Goal: Task Accomplishment & Management: Complete application form

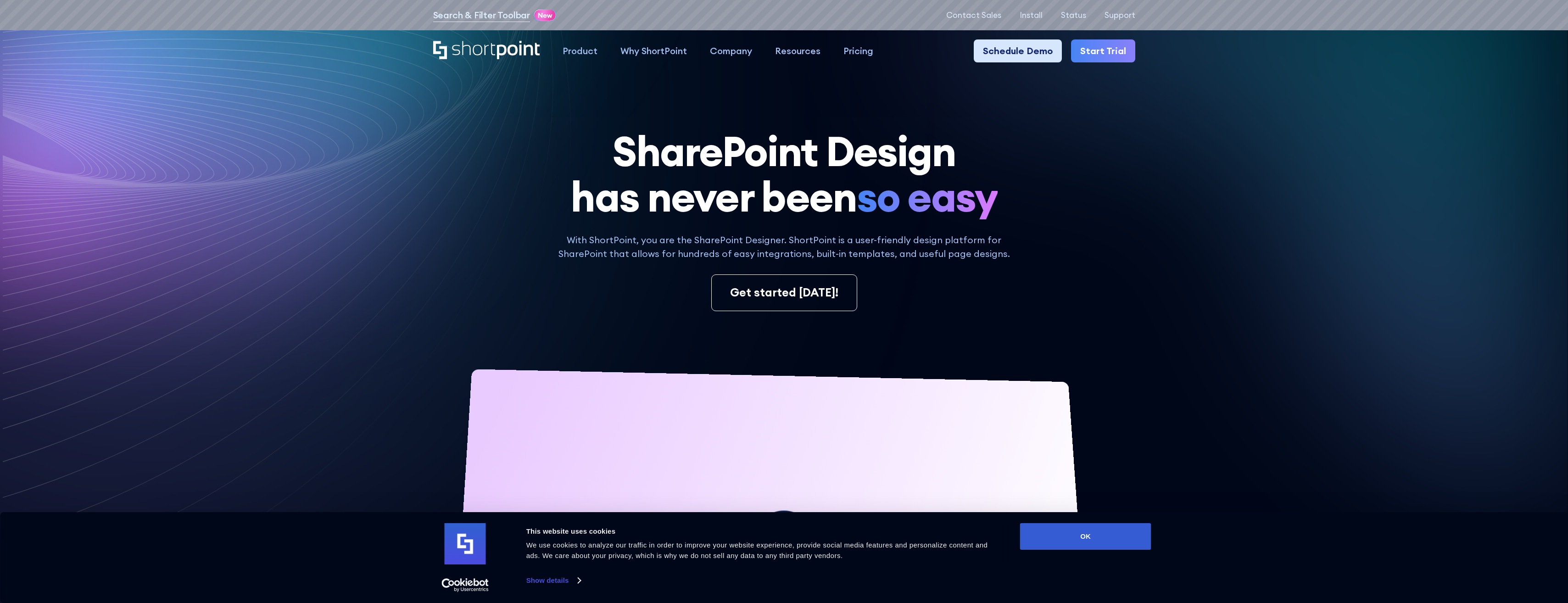
click at [1034, 50] on link "Schedule Demo" at bounding box center [1017, 50] width 88 height 23
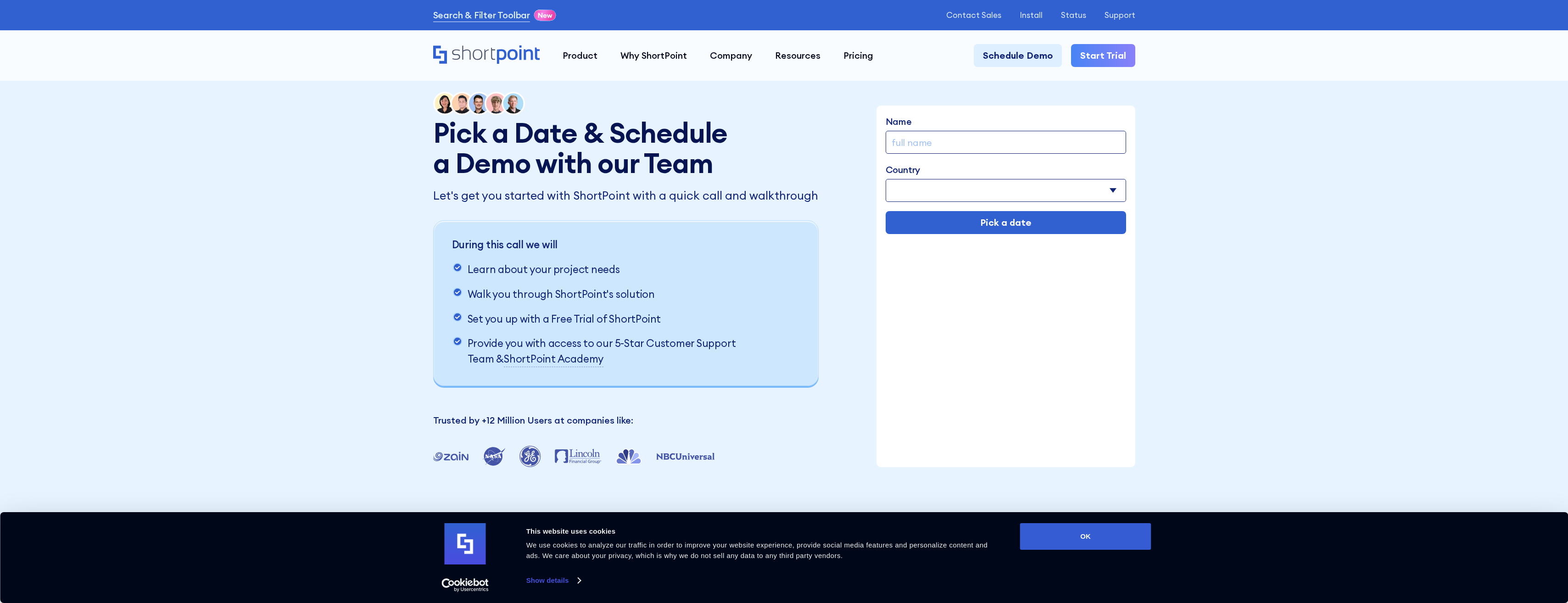
click at [927, 143] on input "Name" at bounding box center [1005, 142] width 240 height 23
type input "David Priddy"
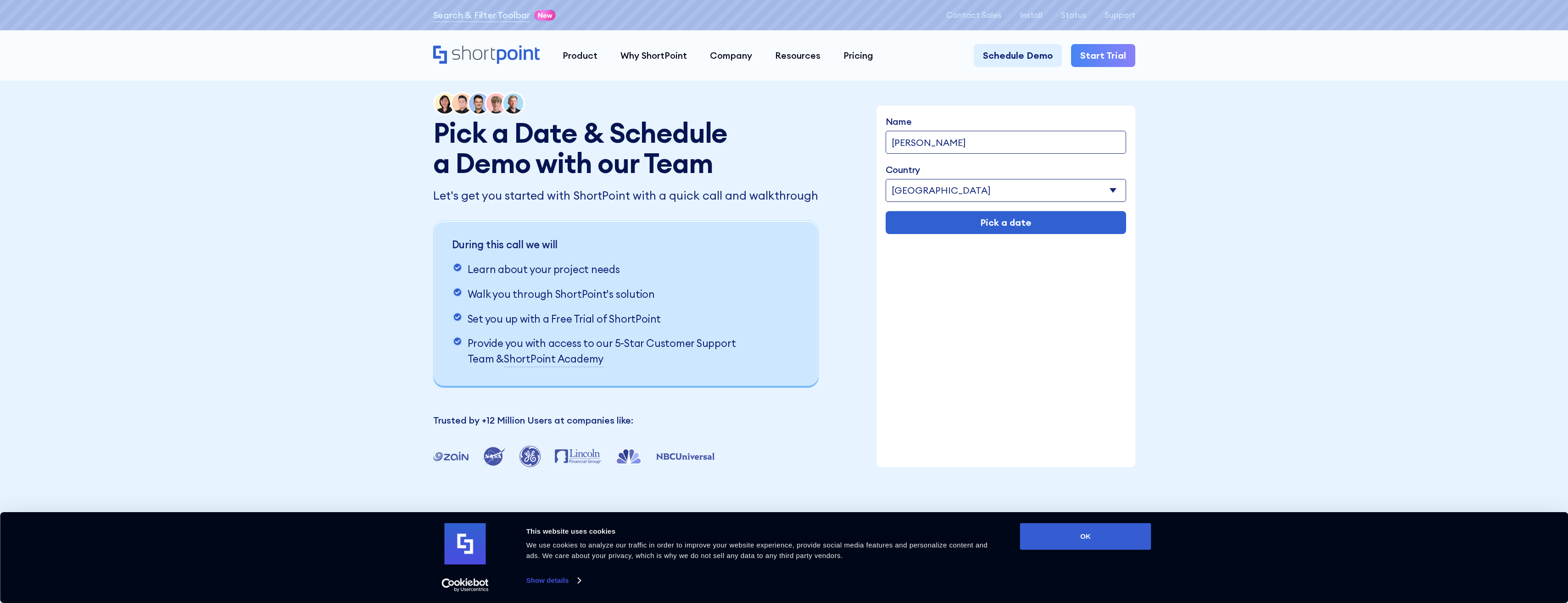
select select "United States"
click at [981, 226] on input "Pick a date" at bounding box center [1005, 223] width 240 height 23
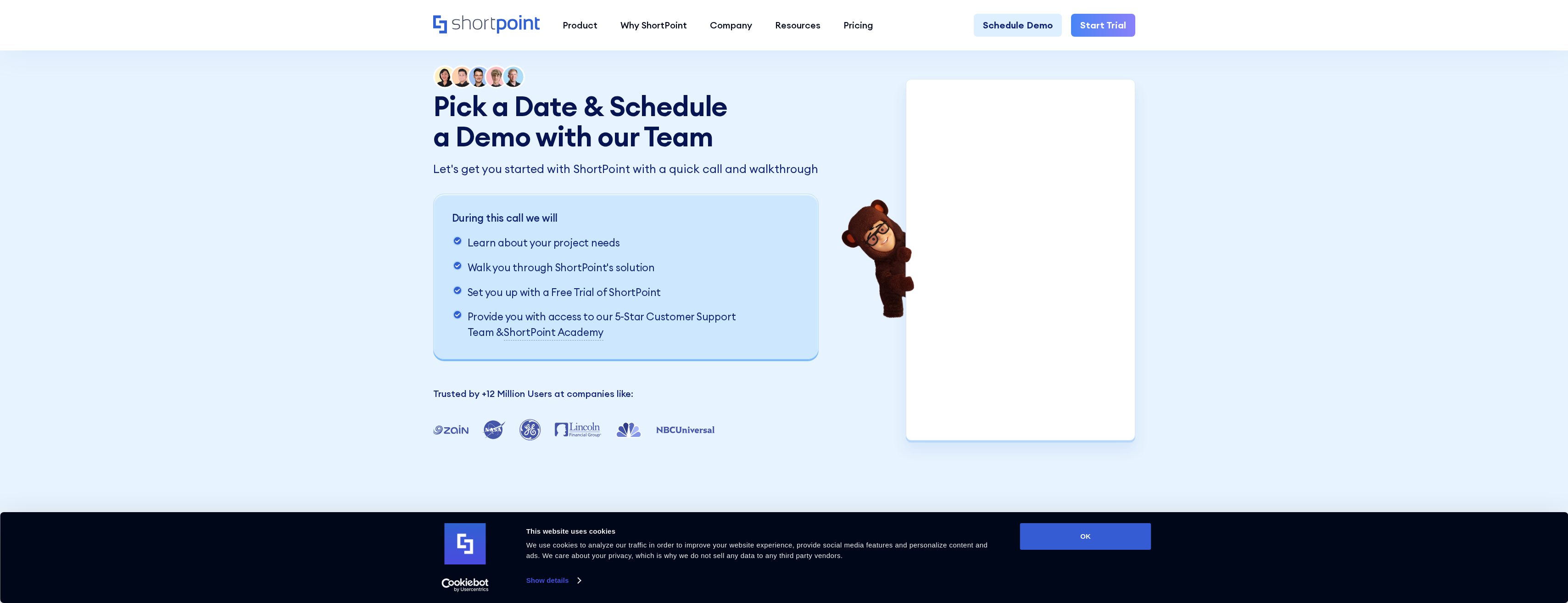
scroll to position [25, 0]
click at [1078, 534] on button "OK" at bounding box center [1086, 537] width 131 height 26
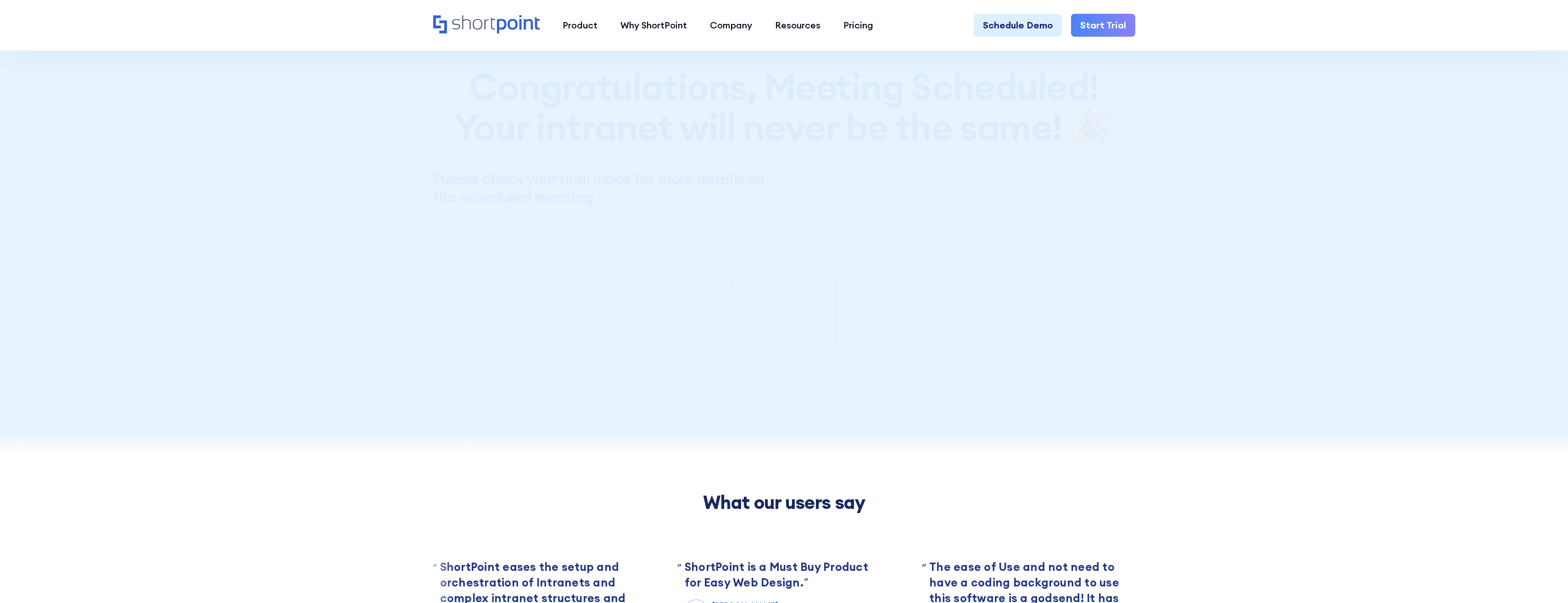
scroll to position [0, 0]
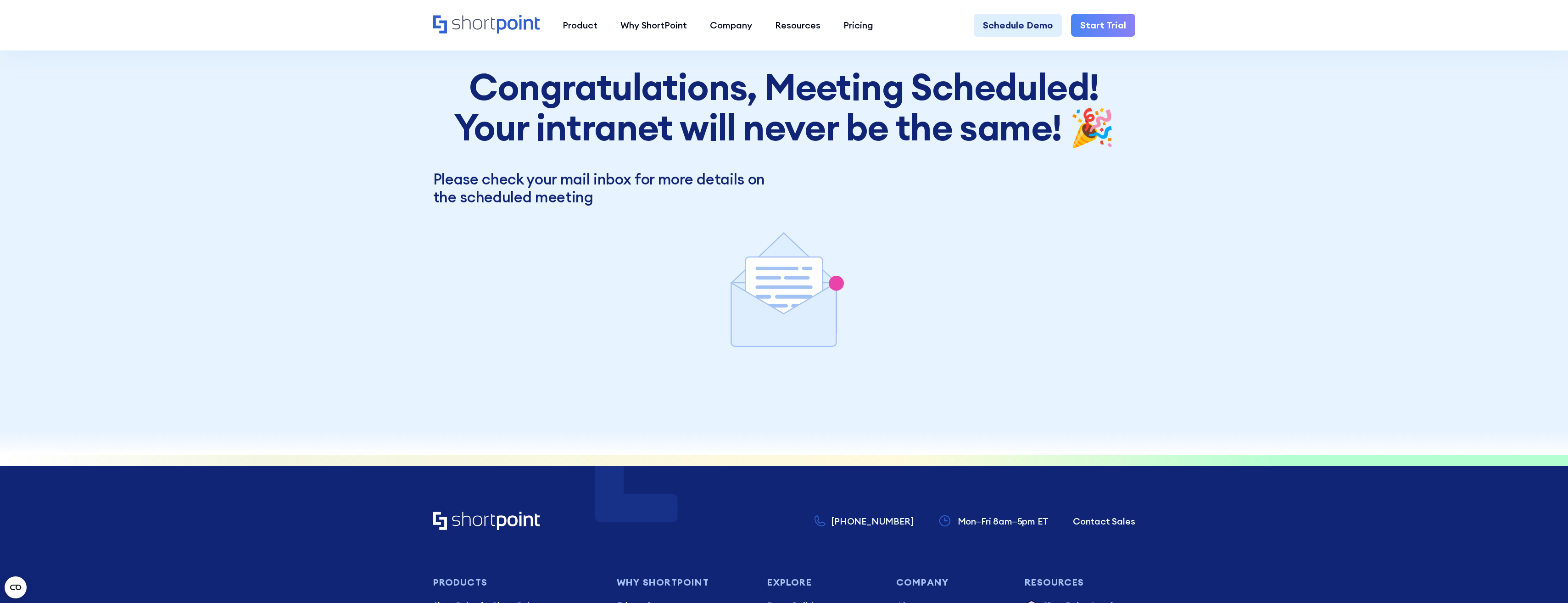
click at [266, 326] on div "Pick a Date & Schedule a Demo with our Team Let's get you started with ShortPoi…" at bounding box center [784, 215] width 1568 height 481
click at [375, 322] on div "Pick a Date & Schedule a Demo with our Team Let's get you started with ShortPoi…" at bounding box center [784, 215] width 1568 height 481
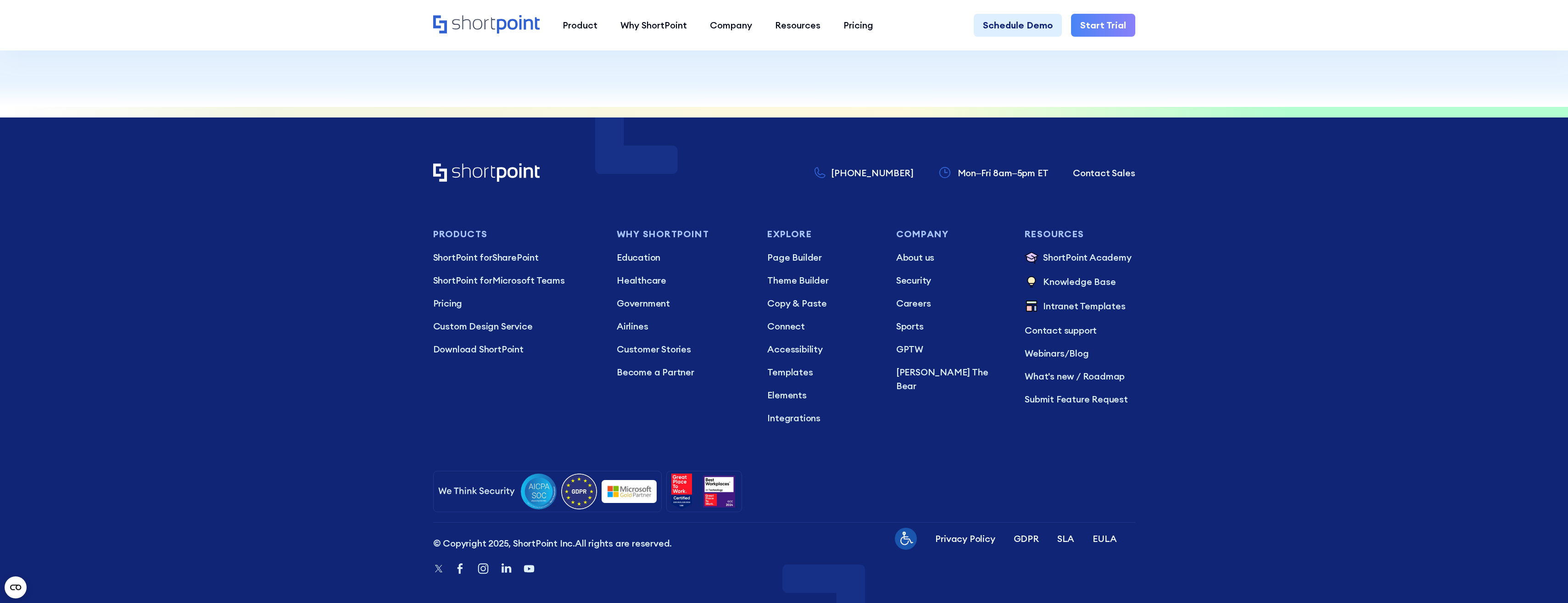
scroll to position [388, 0]
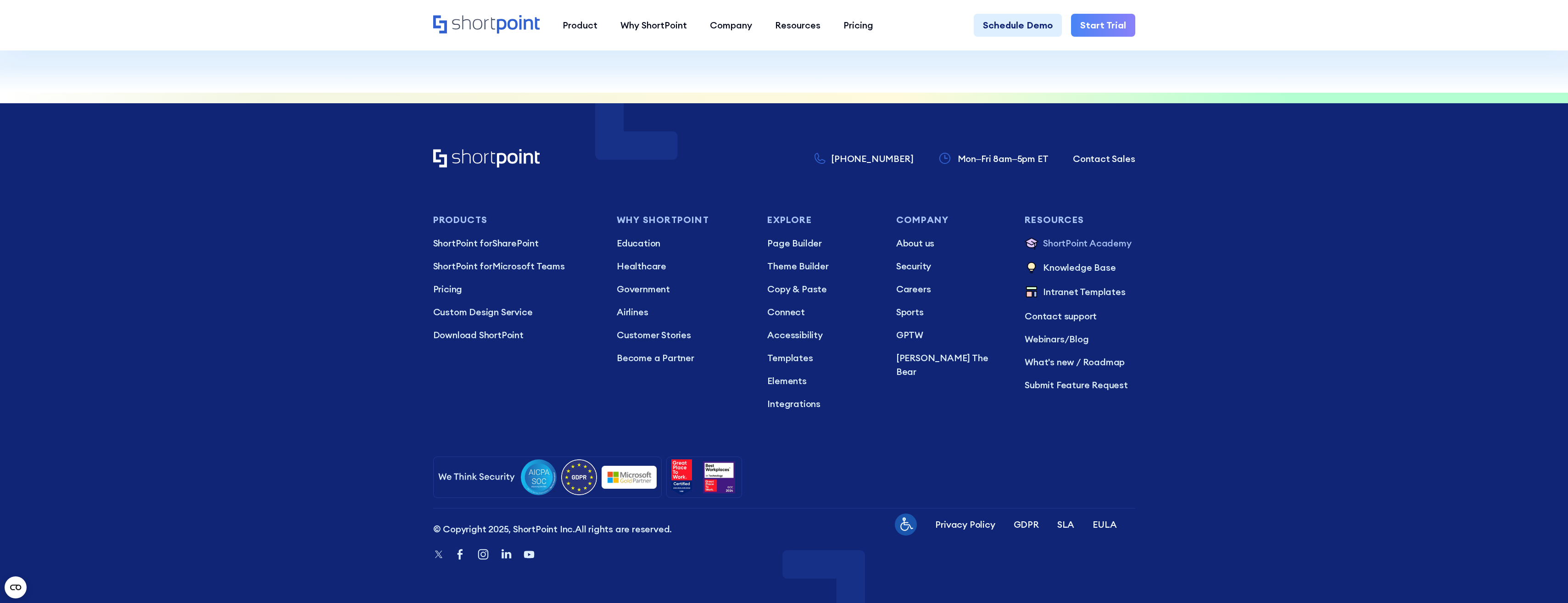
click at [1108, 241] on p "ShortPoint Academy" at bounding box center [1087, 244] width 88 height 15
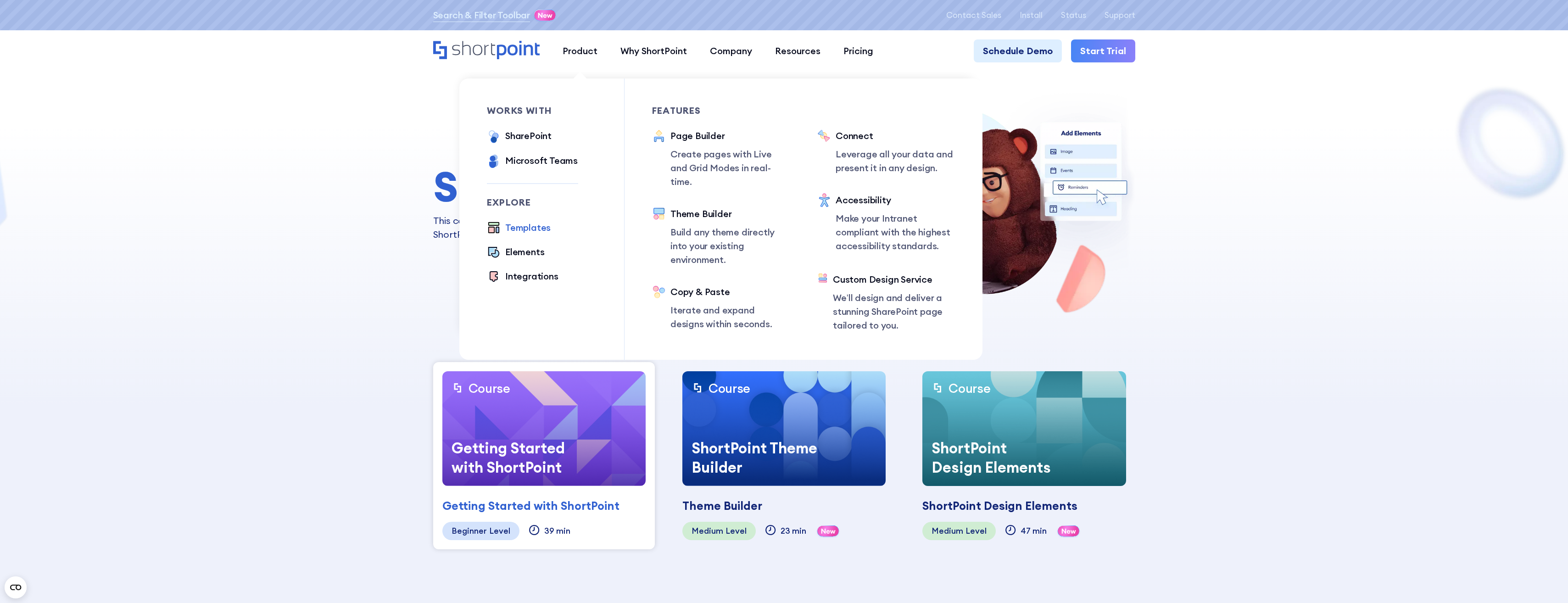
click at [529, 230] on div "Templates" at bounding box center [527, 227] width 46 height 14
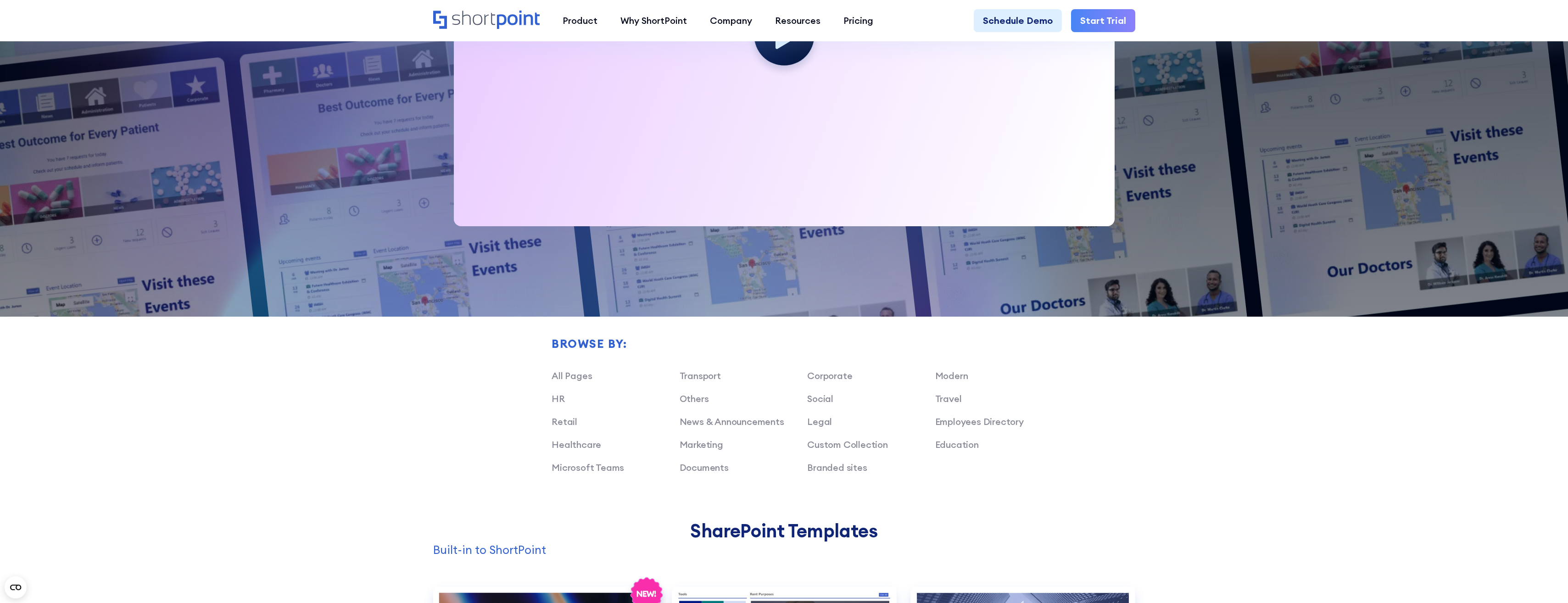
scroll to position [596, 0]
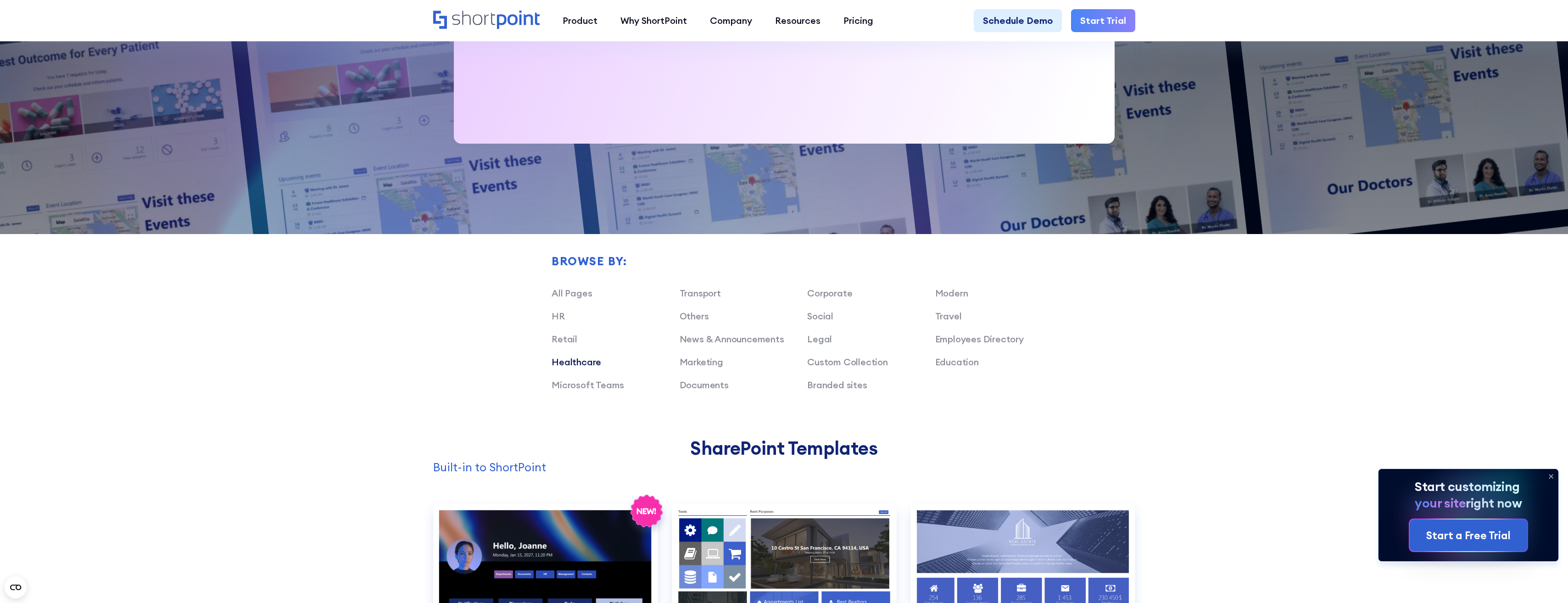
click at [580, 363] on link "Healthcare" at bounding box center [576, 362] width 50 height 11
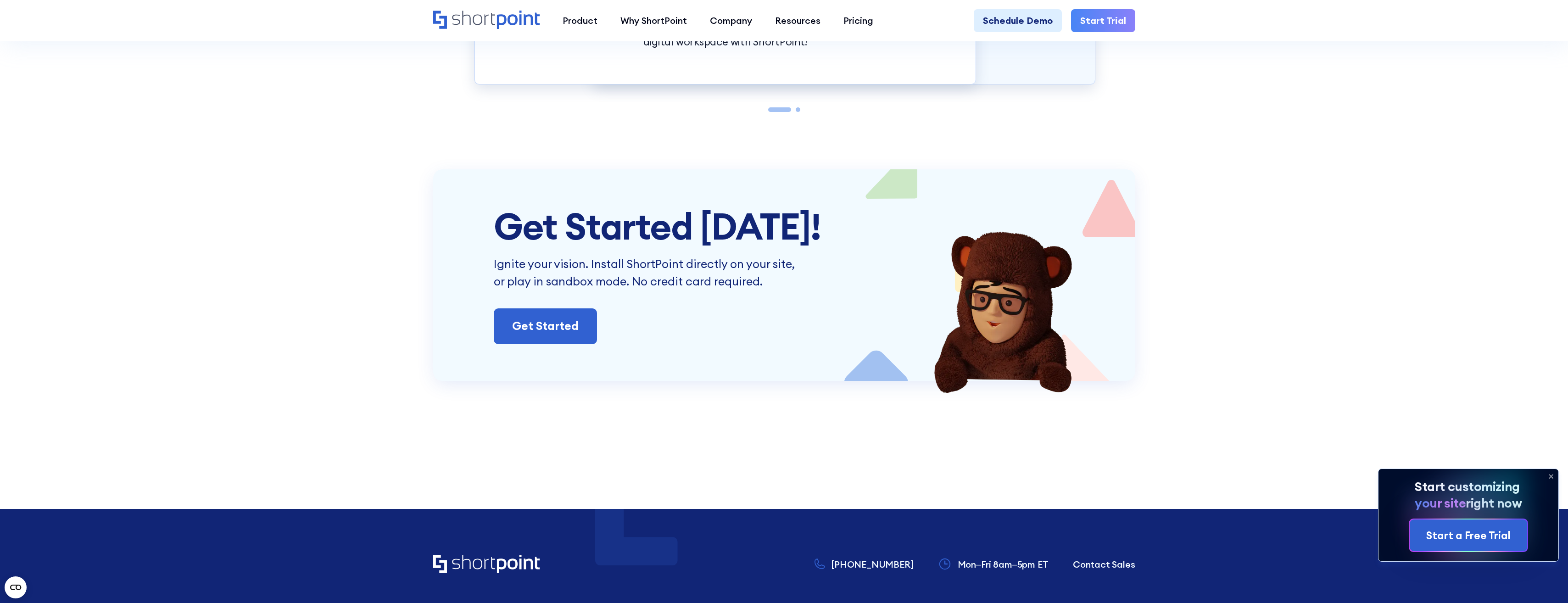
scroll to position [2982, 0]
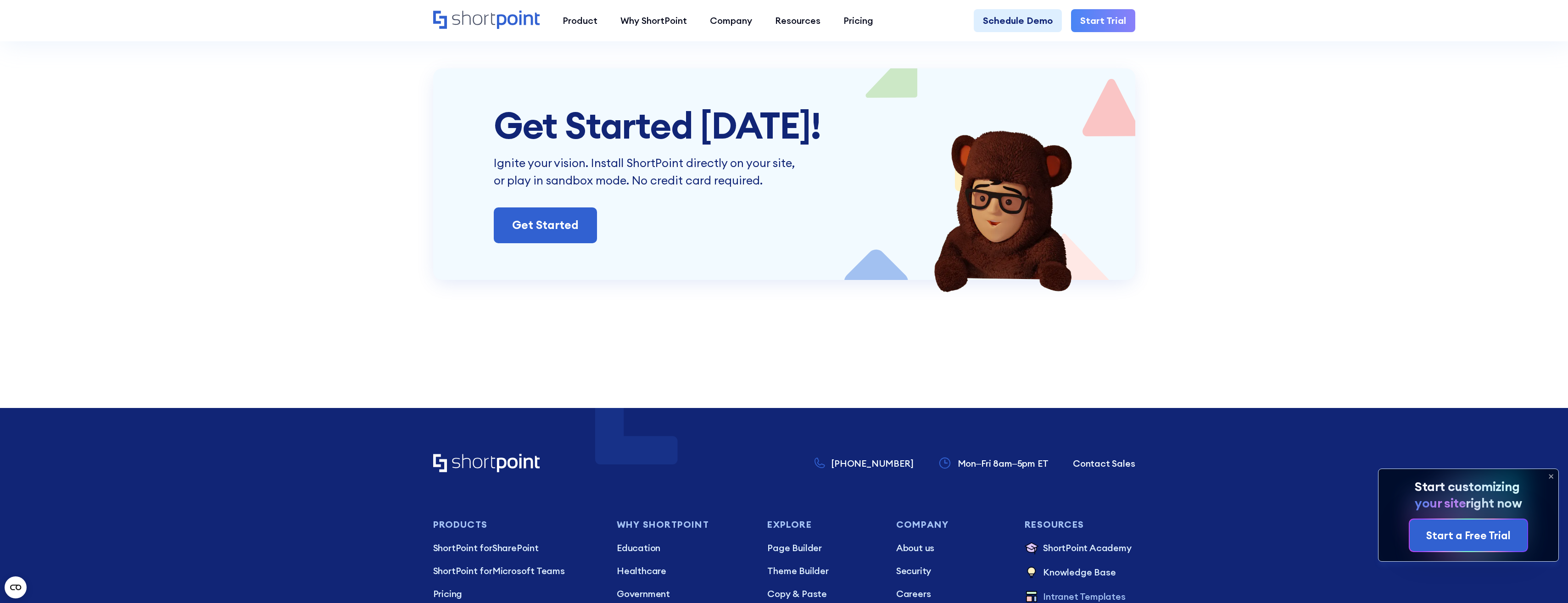
click at [1149, 308] on section "Get Started Today! Ignite your vision. Install ShortPoint directly on your site…" at bounding box center [784, 220] width 1568 height 303
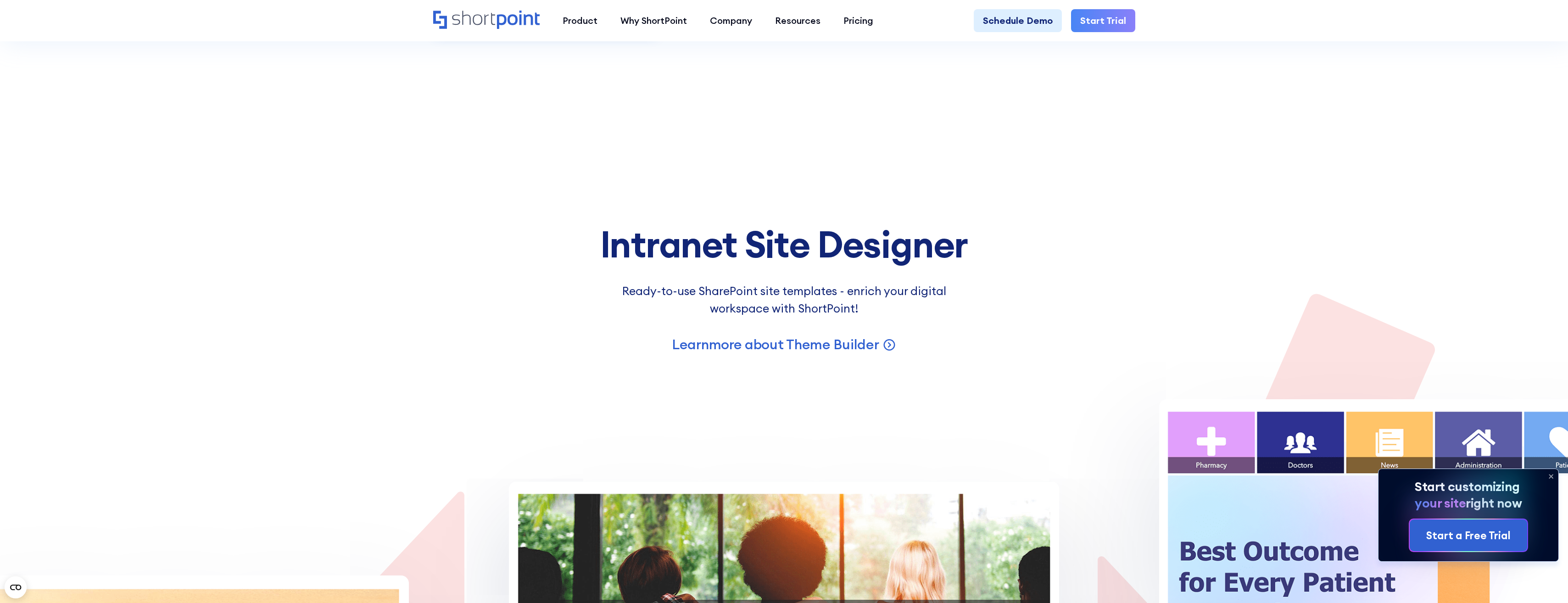
scroll to position [1560, 0]
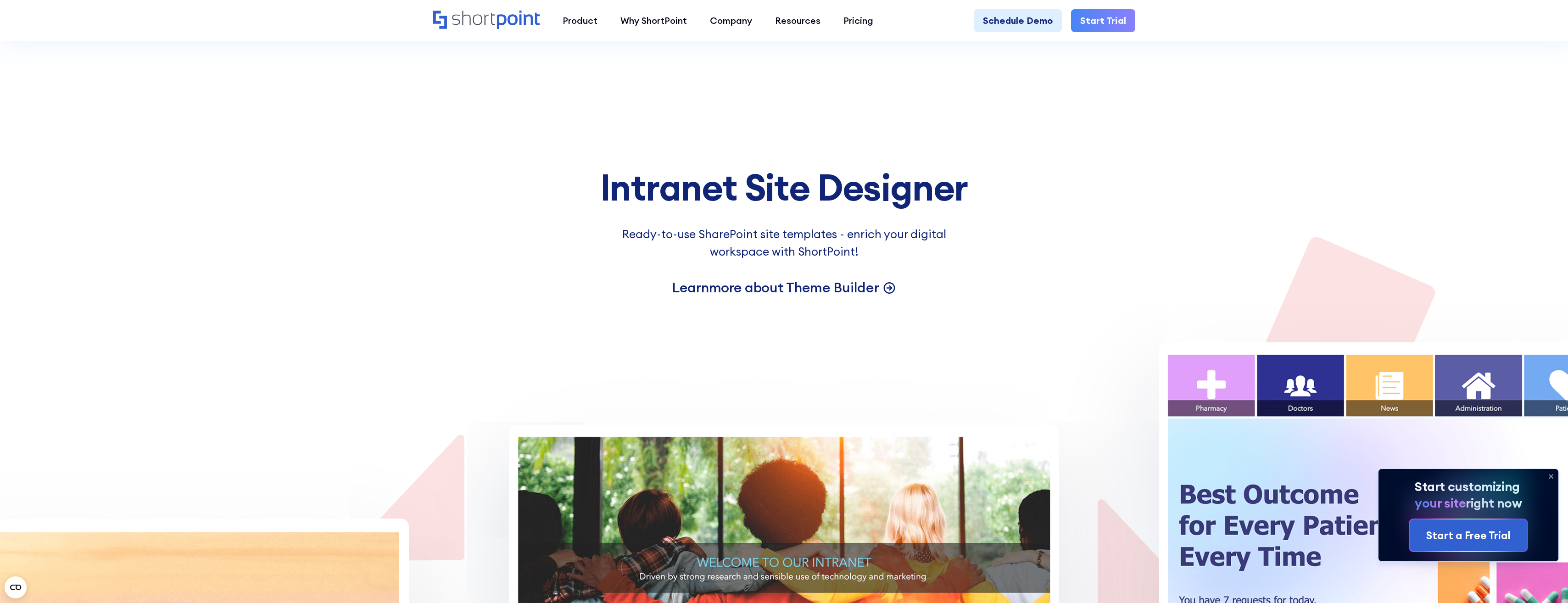
click at [820, 287] on p "Learn more about Theme Builder" at bounding box center [775, 287] width 207 height 18
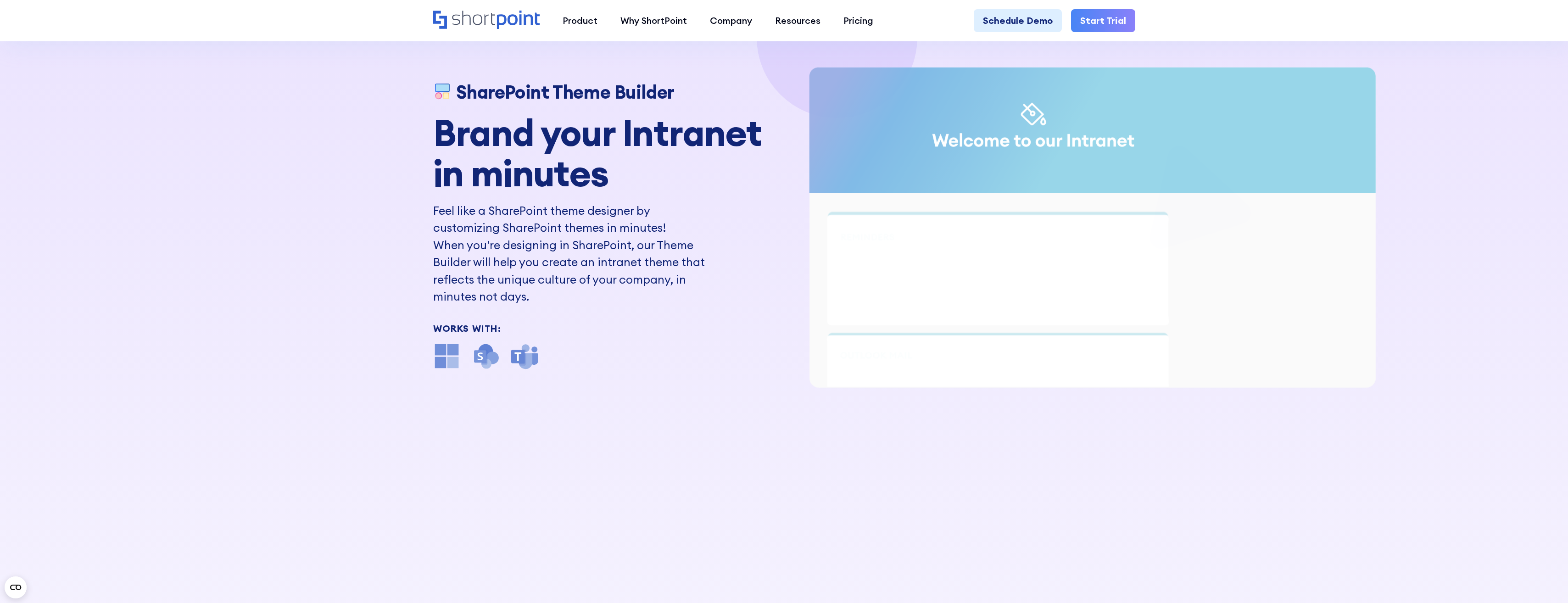
scroll to position [92, 0]
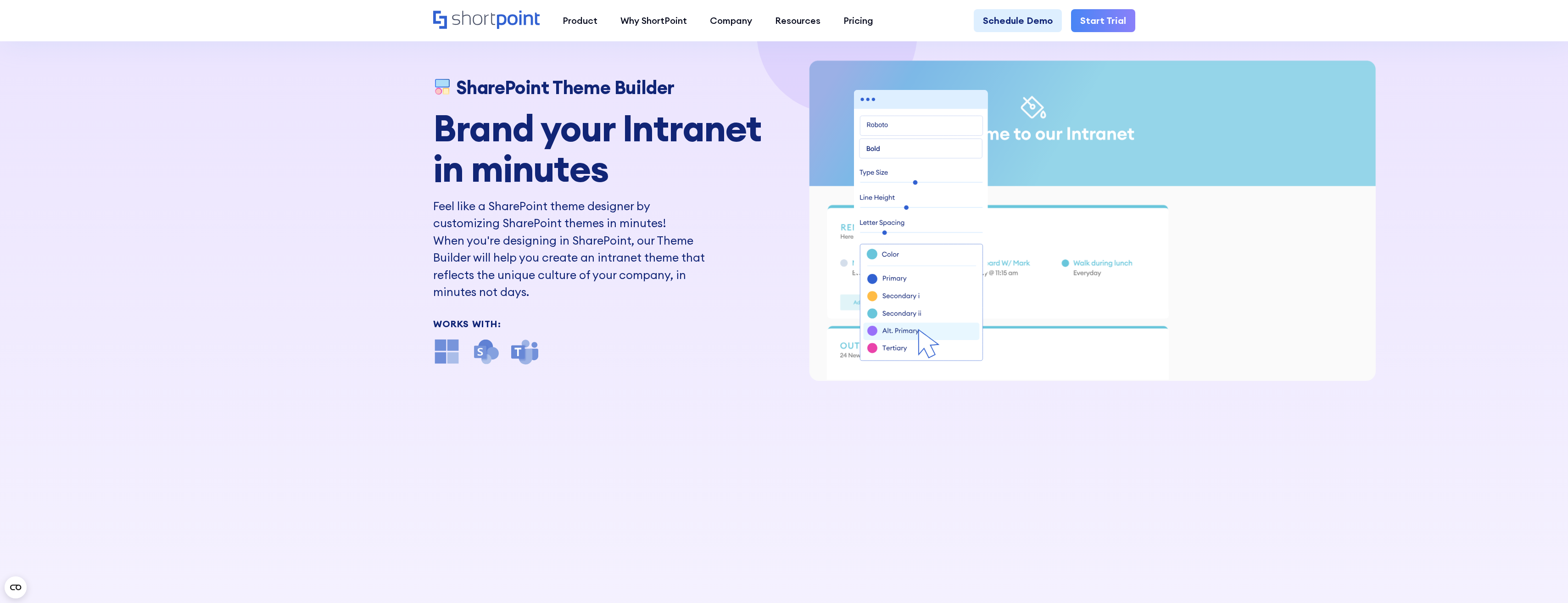
click at [451, 357] on img at bounding box center [446, 351] width 27 height 27
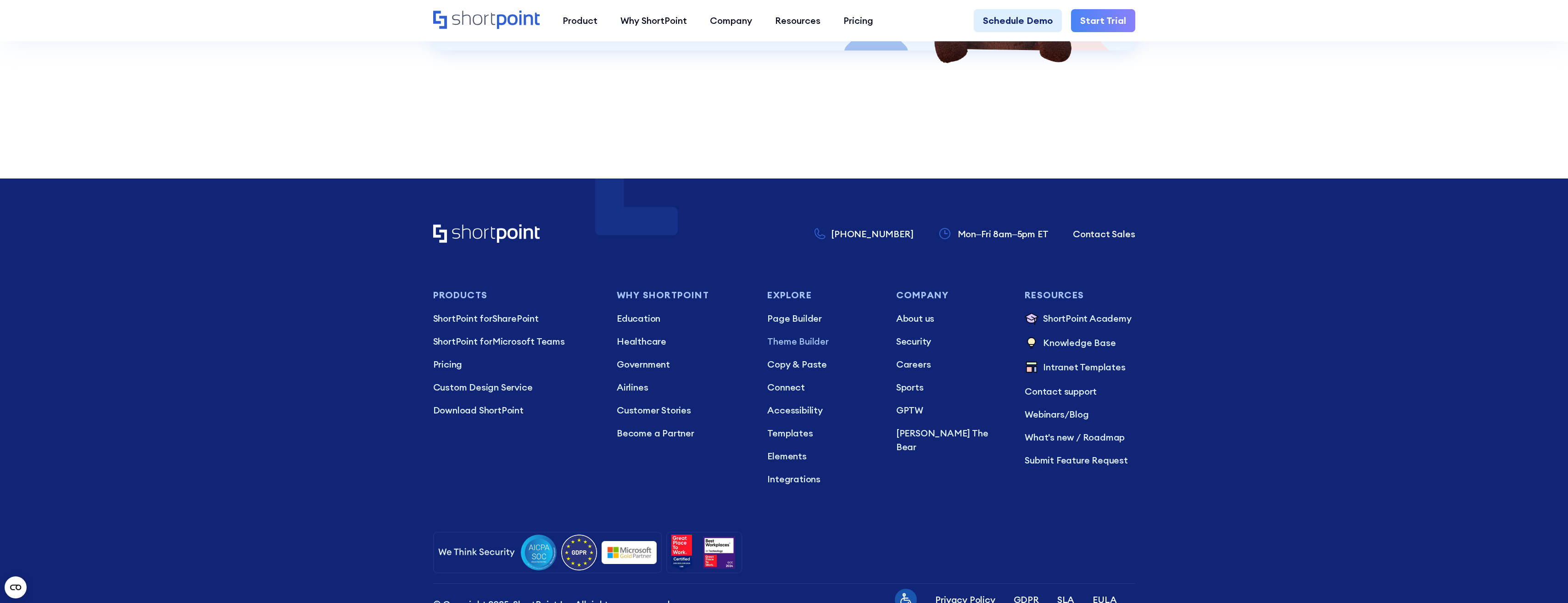
scroll to position [5781, 0]
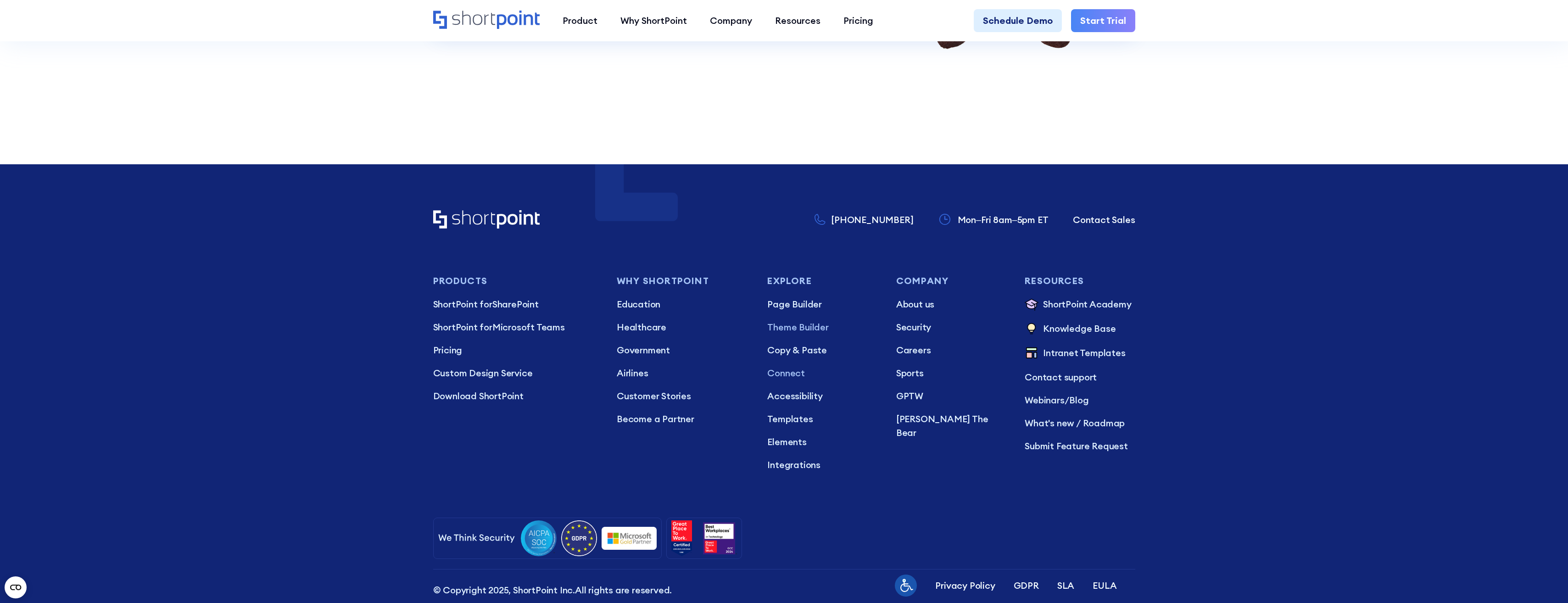
click at [799, 366] on p "Connect" at bounding box center [823, 373] width 110 height 14
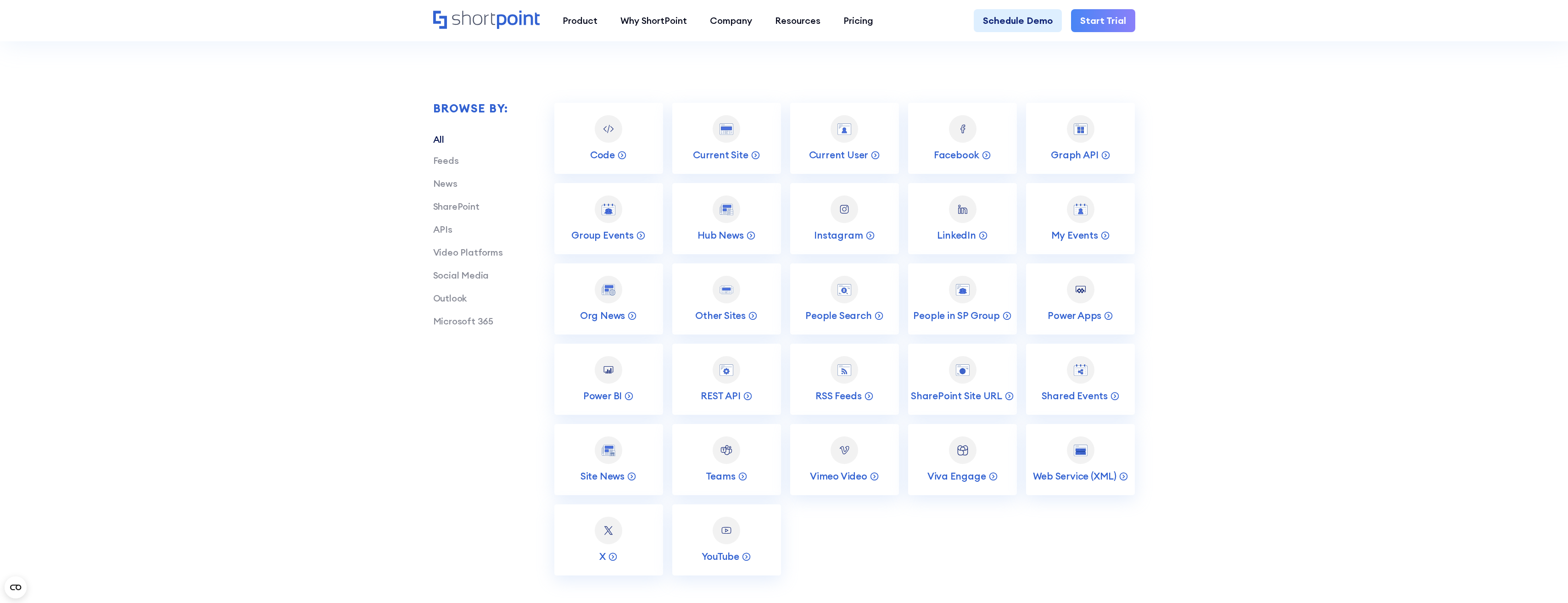
scroll to position [1973, 0]
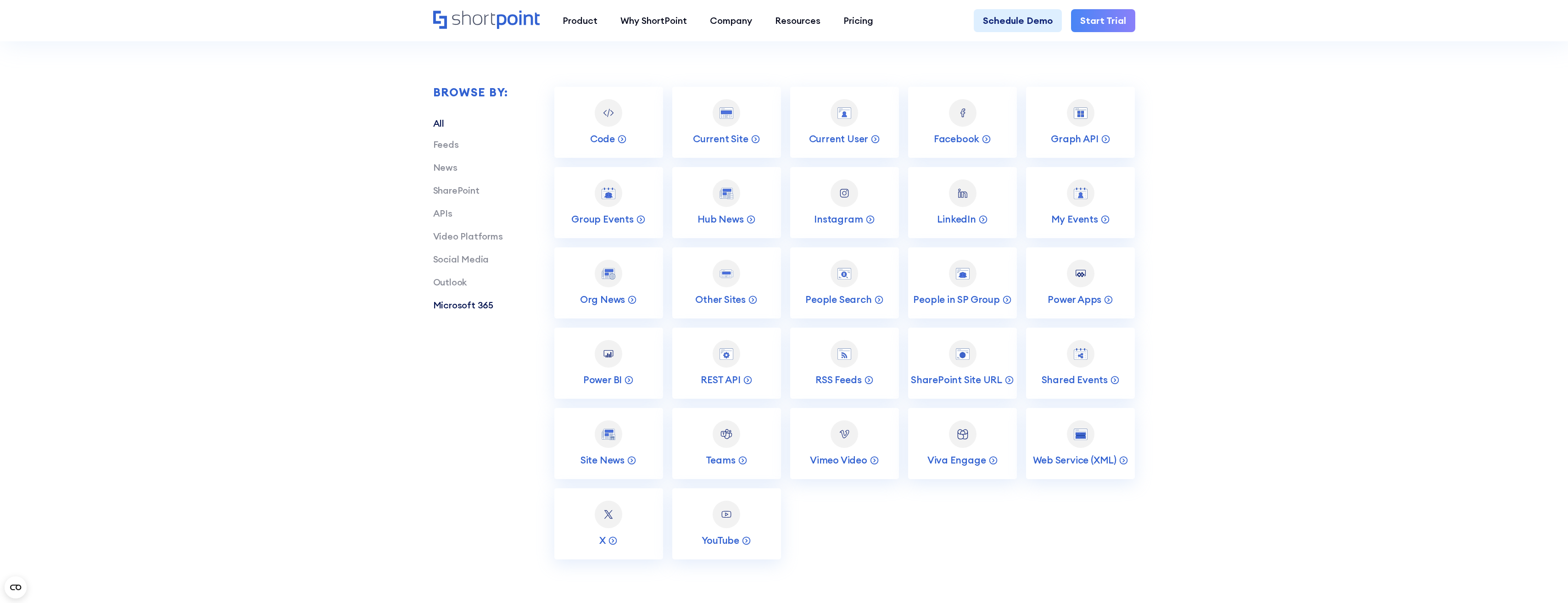
click at [475, 308] on link "Microsoft 365" at bounding box center [463, 305] width 60 height 11
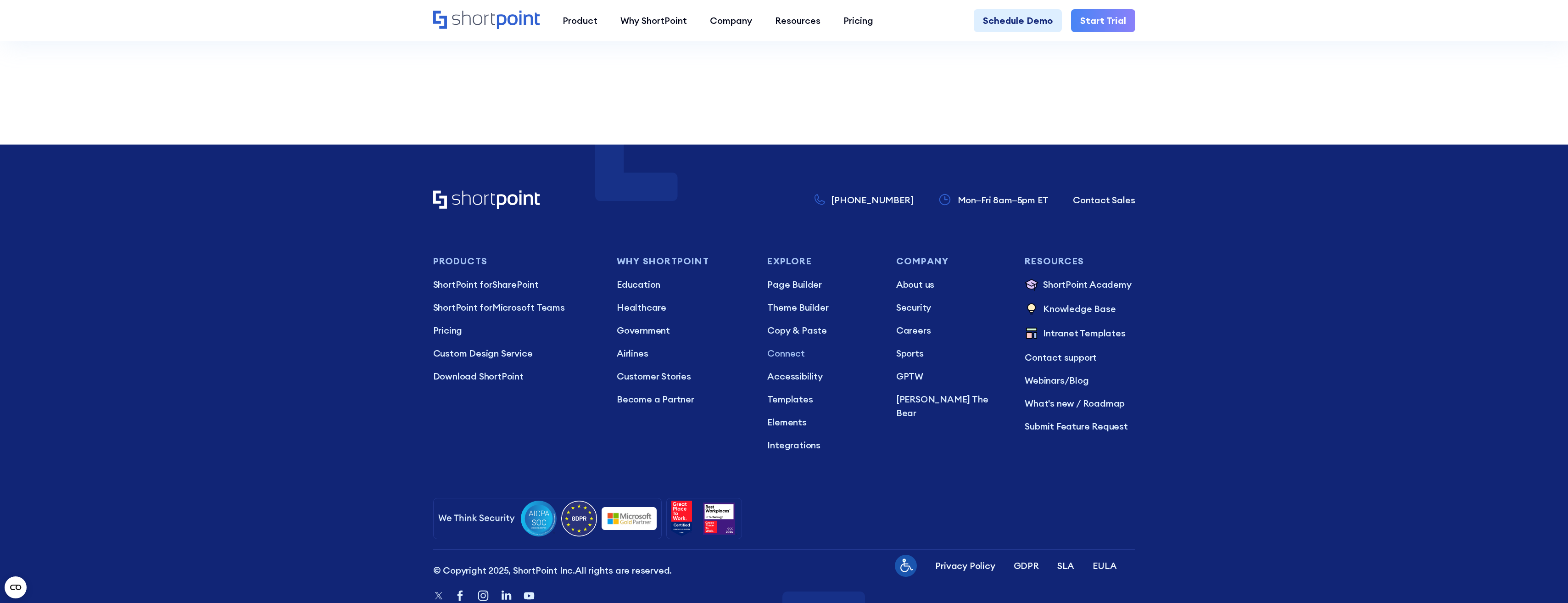
scroll to position [5631, 0]
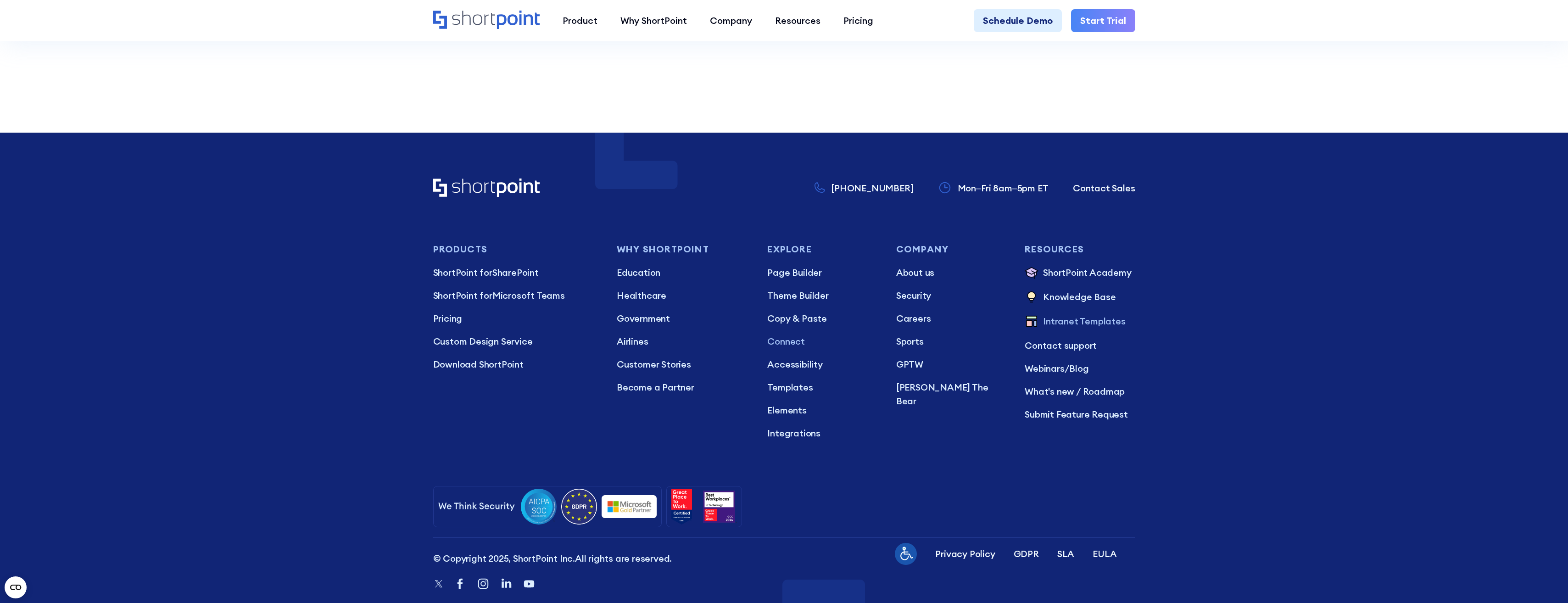
click at [1111, 314] on p "Intranet Templates" at bounding box center [1085, 322] width 82 height 15
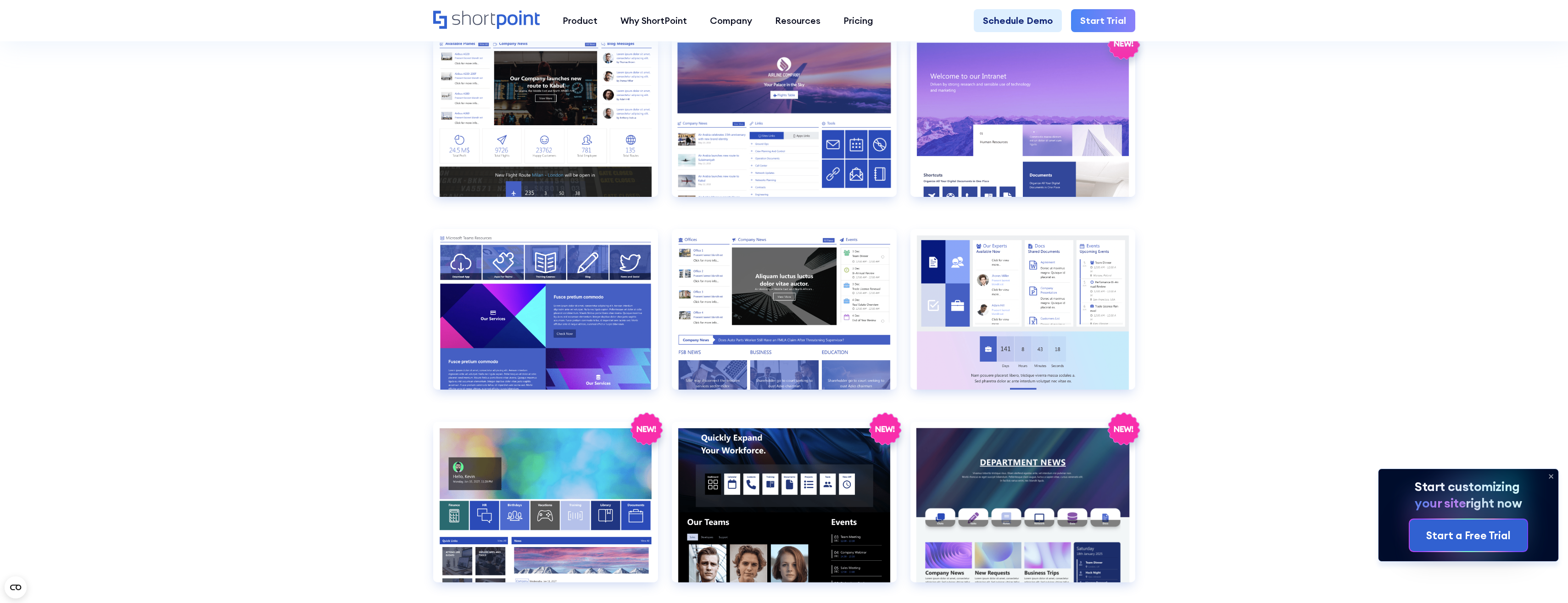
scroll to position [1469, 0]
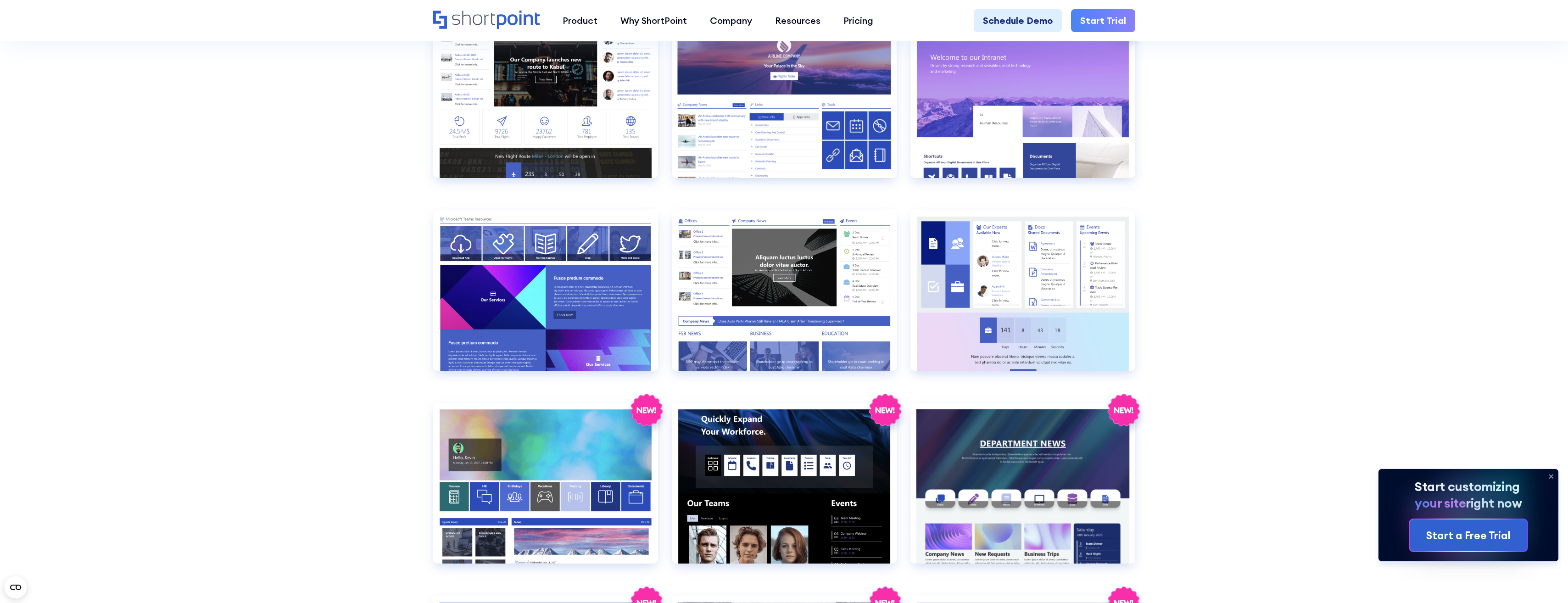
click at [306, 408] on section "SHAREPOINT INTRANET TEMPLATES Fully customizable SharePoint templates with Shor…" at bounding box center [784, 242] width 1568 height 3376
